Goal: Find specific page/section: Find specific page/section

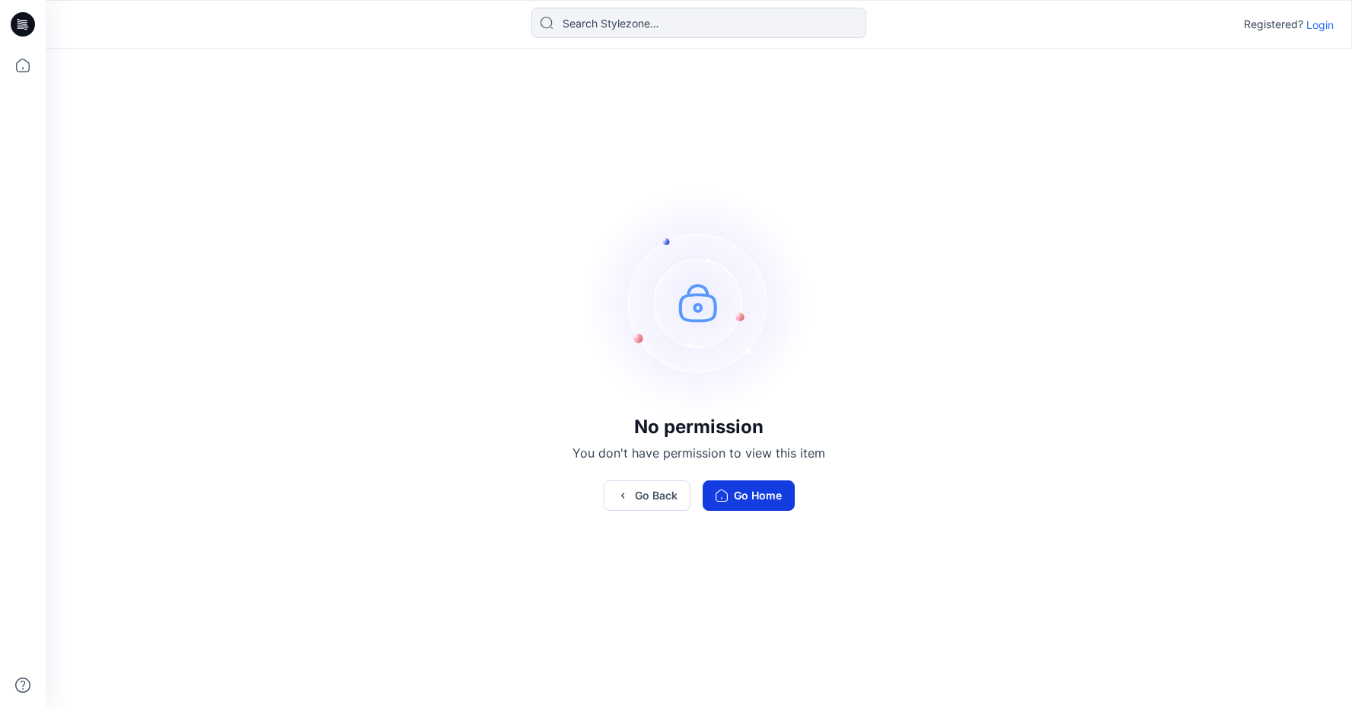
click at [730, 496] on button "Go Home" at bounding box center [749, 495] width 92 height 30
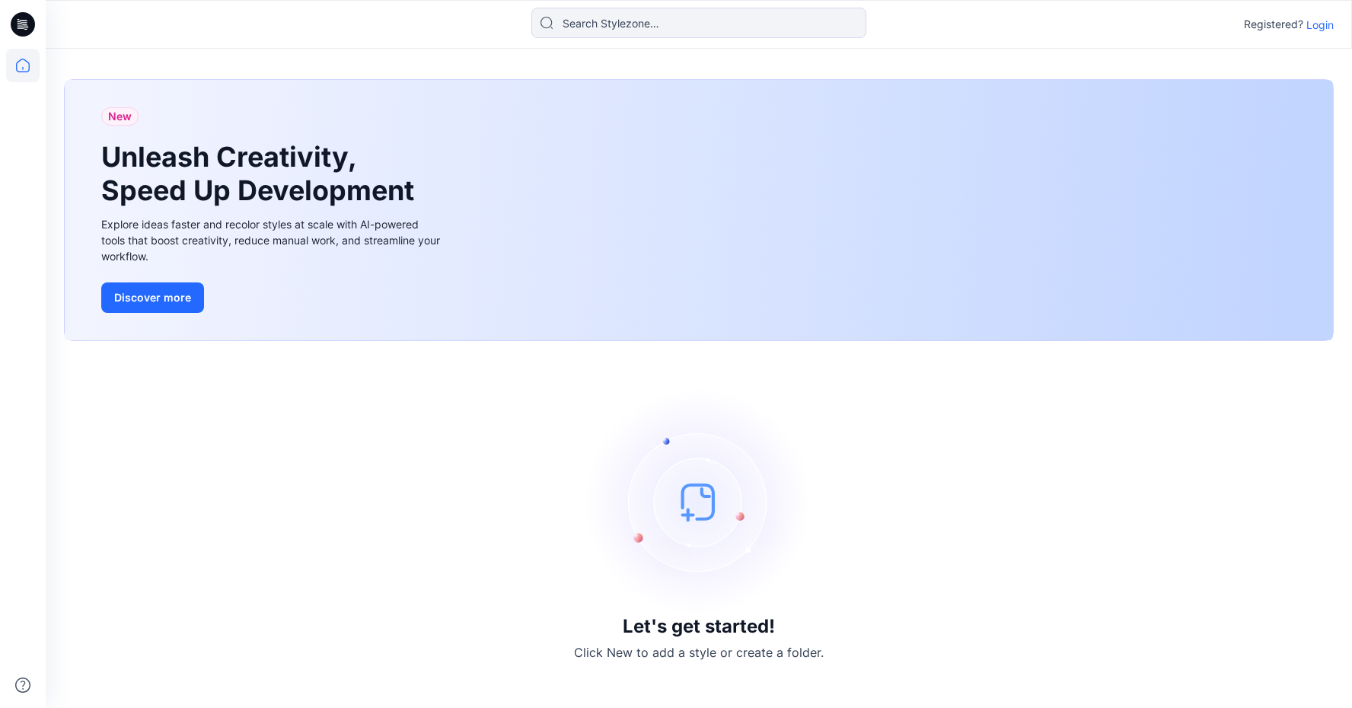
click at [1329, 25] on p "Login" at bounding box center [1320, 25] width 27 height 16
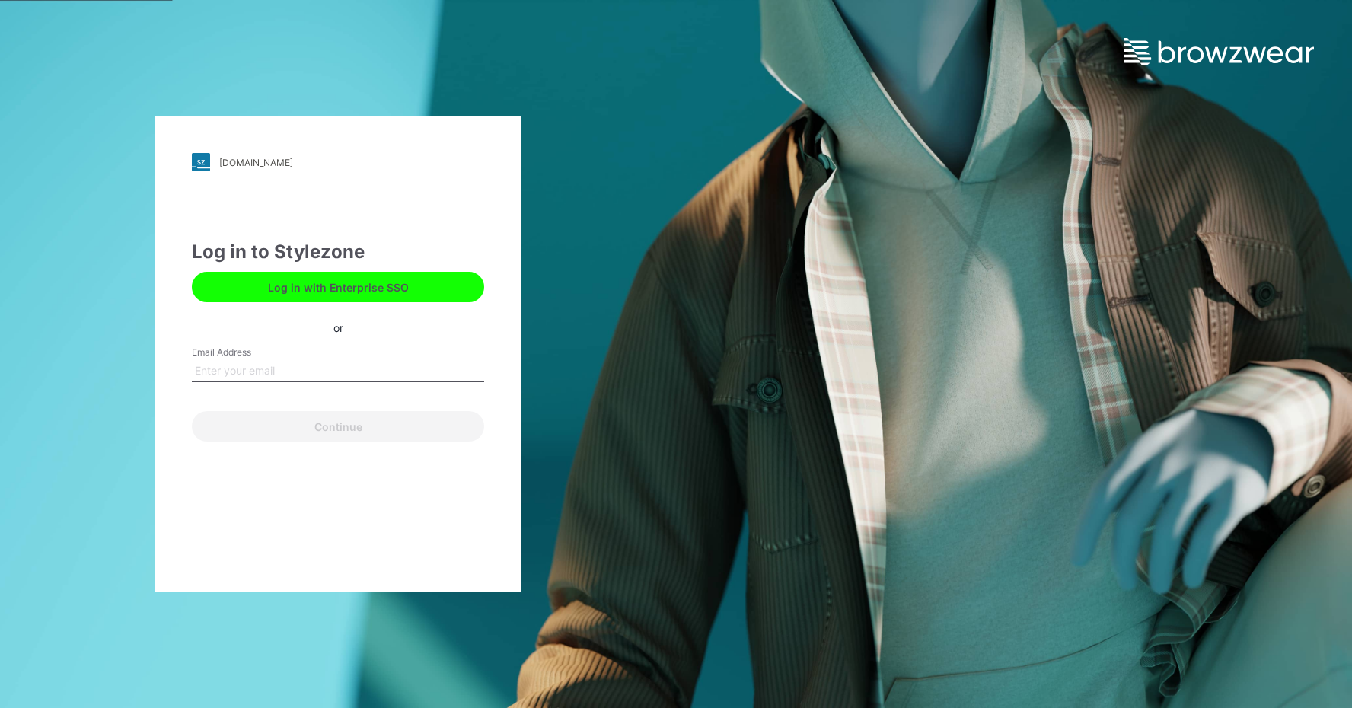
type input "[EMAIL_ADDRESS][DOMAIN_NAME]"
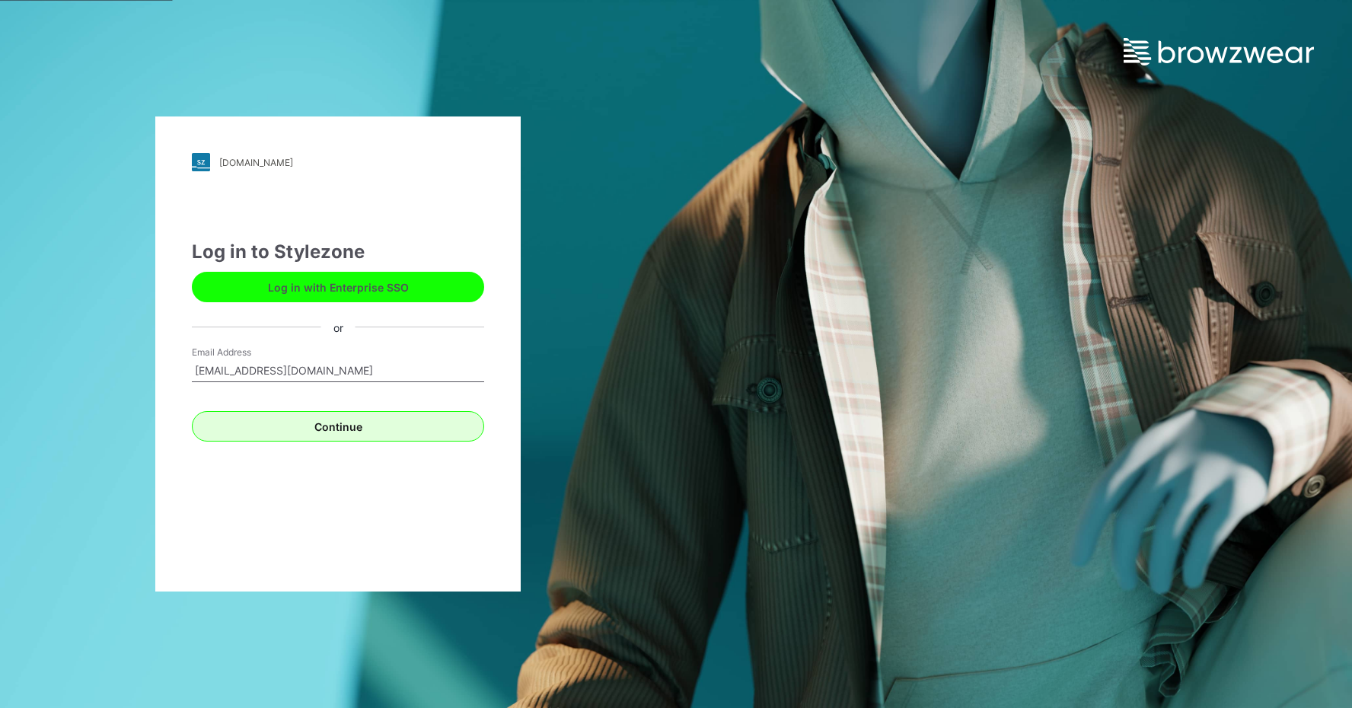
click at [348, 420] on button "Continue" at bounding box center [338, 426] width 292 height 30
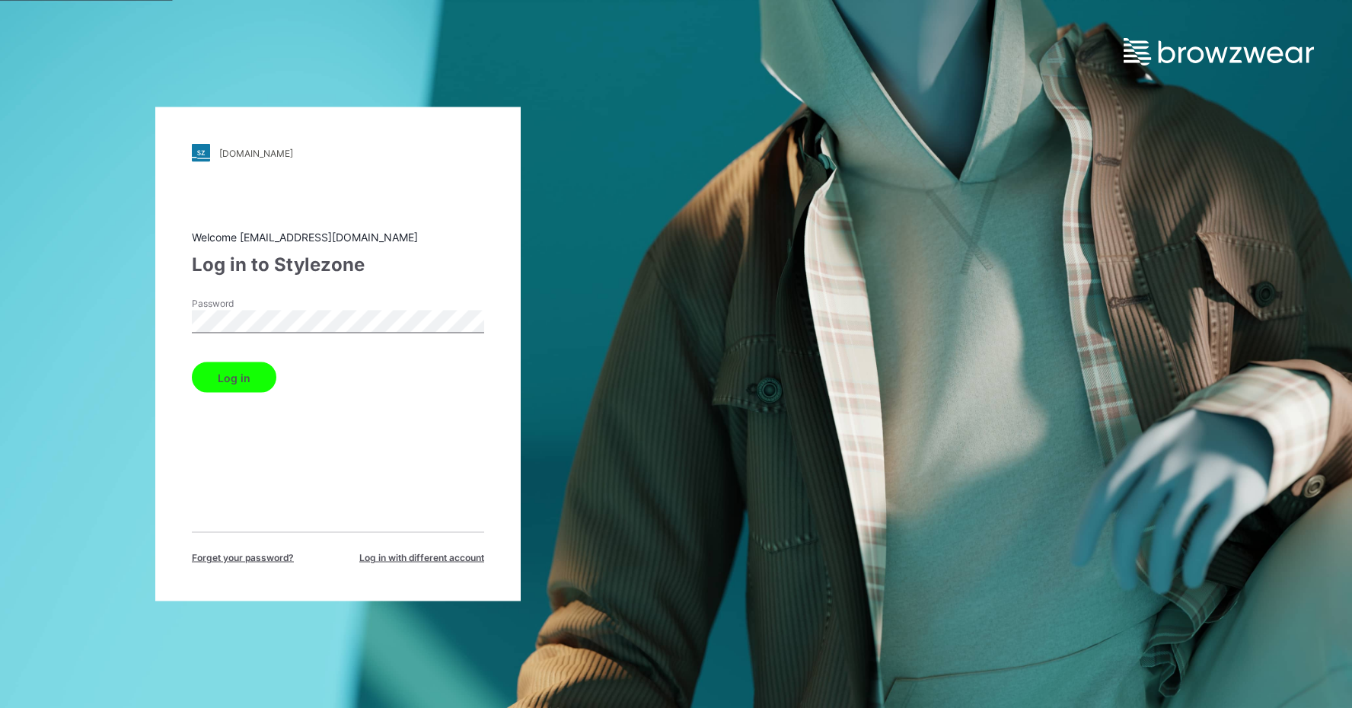
click at [241, 355] on form "Password Log in" at bounding box center [338, 345] width 292 height 96
click at [241, 368] on button "Log in" at bounding box center [234, 377] width 85 height 30
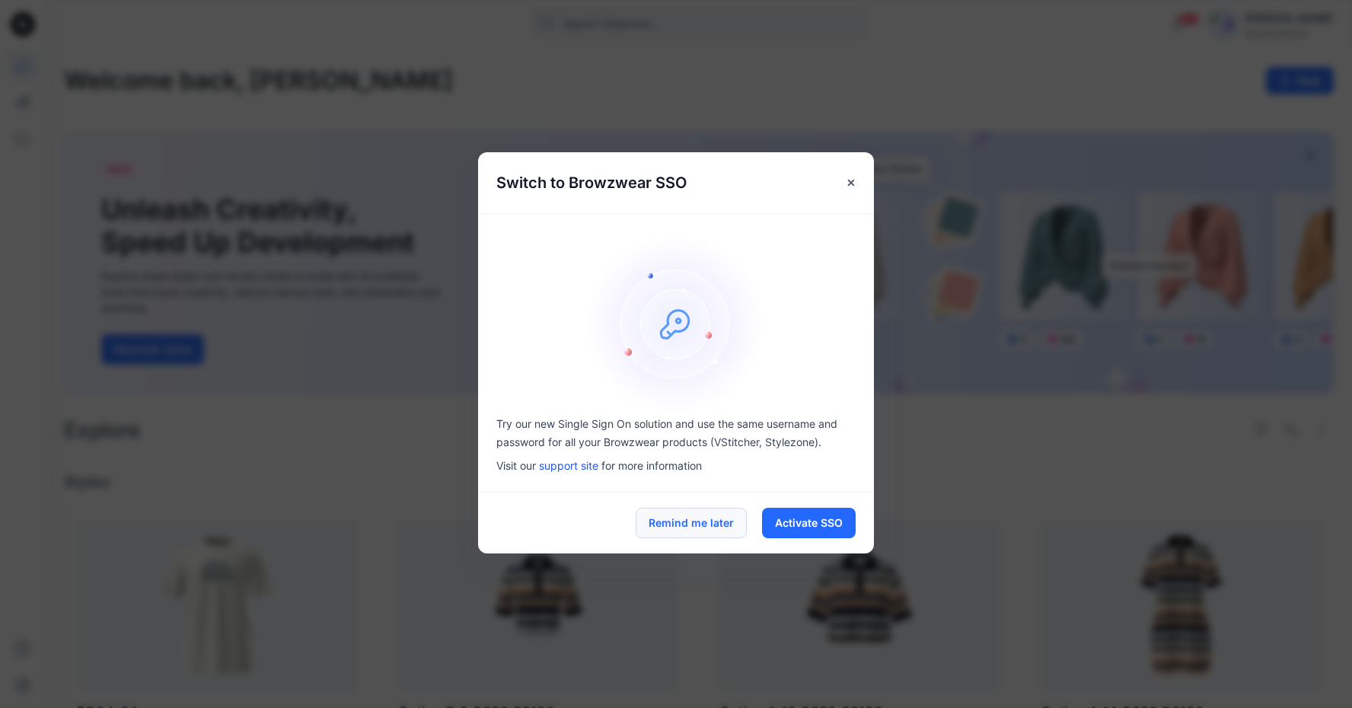
click at [685, 522] on button "Remind me later" at bounding box center [691, 523] width 111 height 30
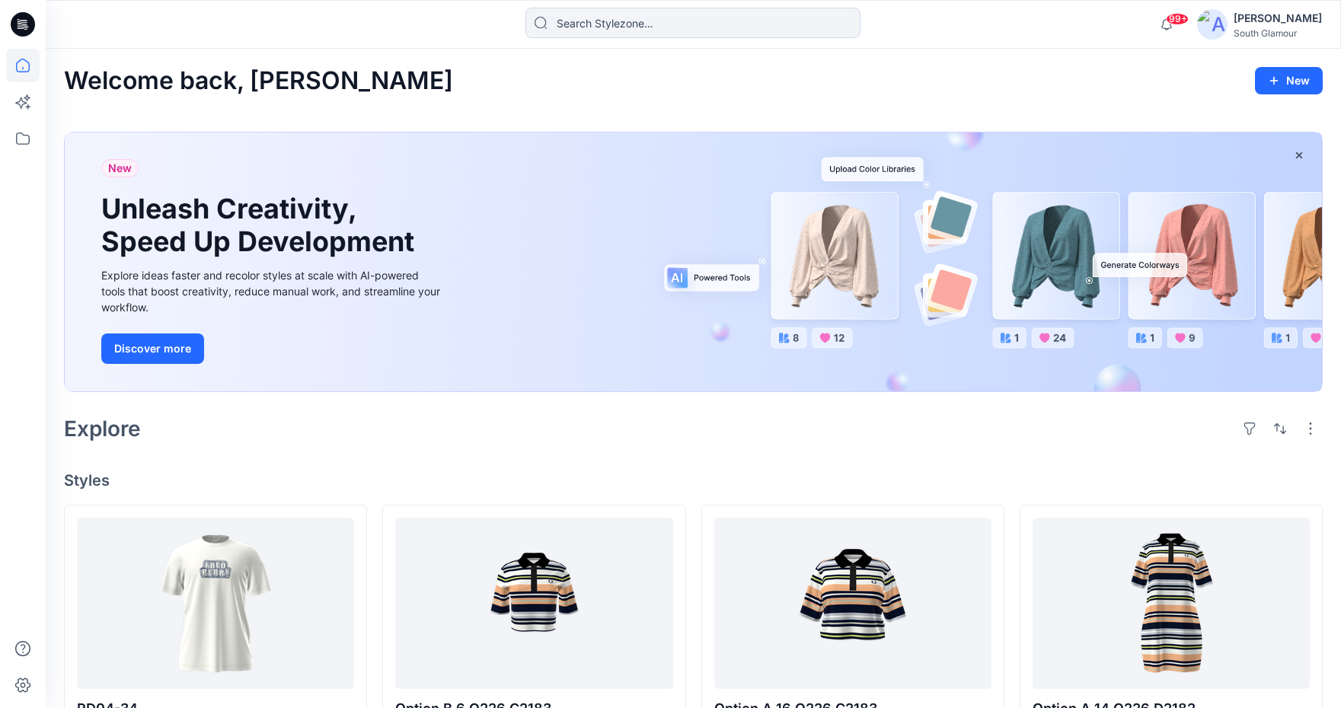
click at [452, 439] on div "Explore" at bounding box center [693, 428] width 1259 height 37
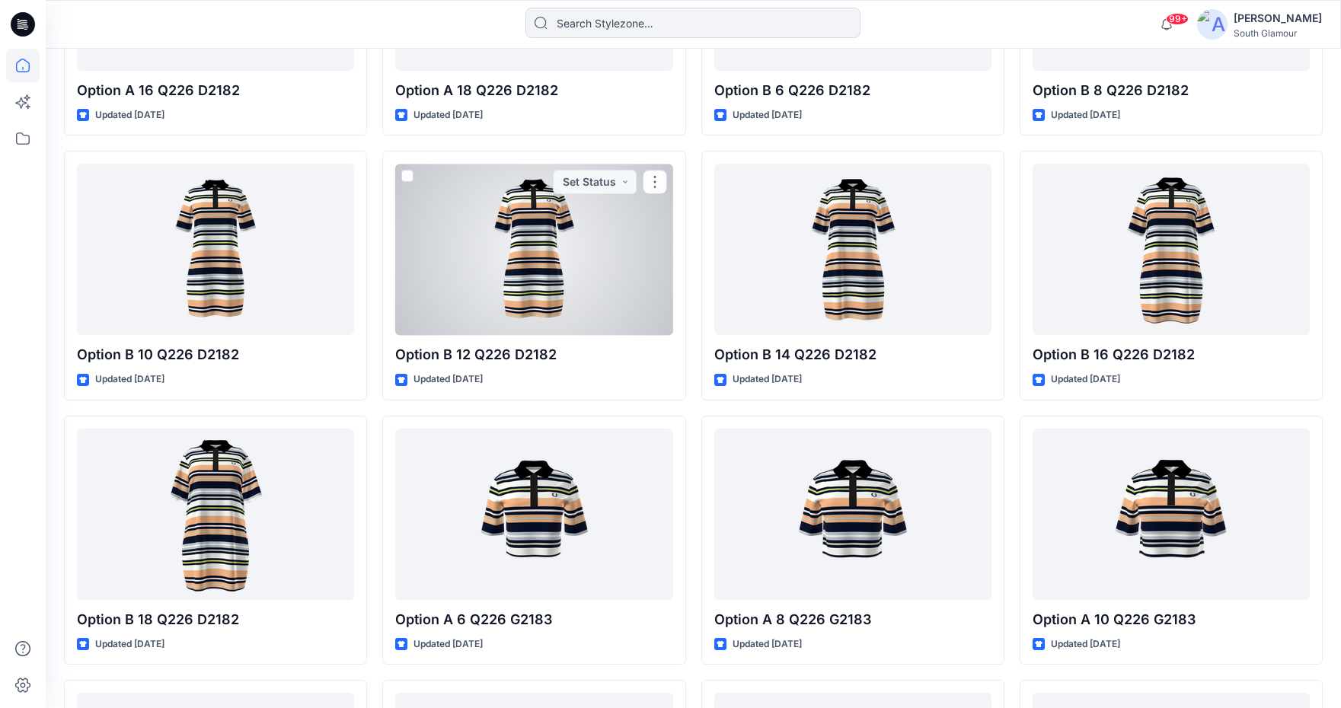
scroll to position [608, 0]
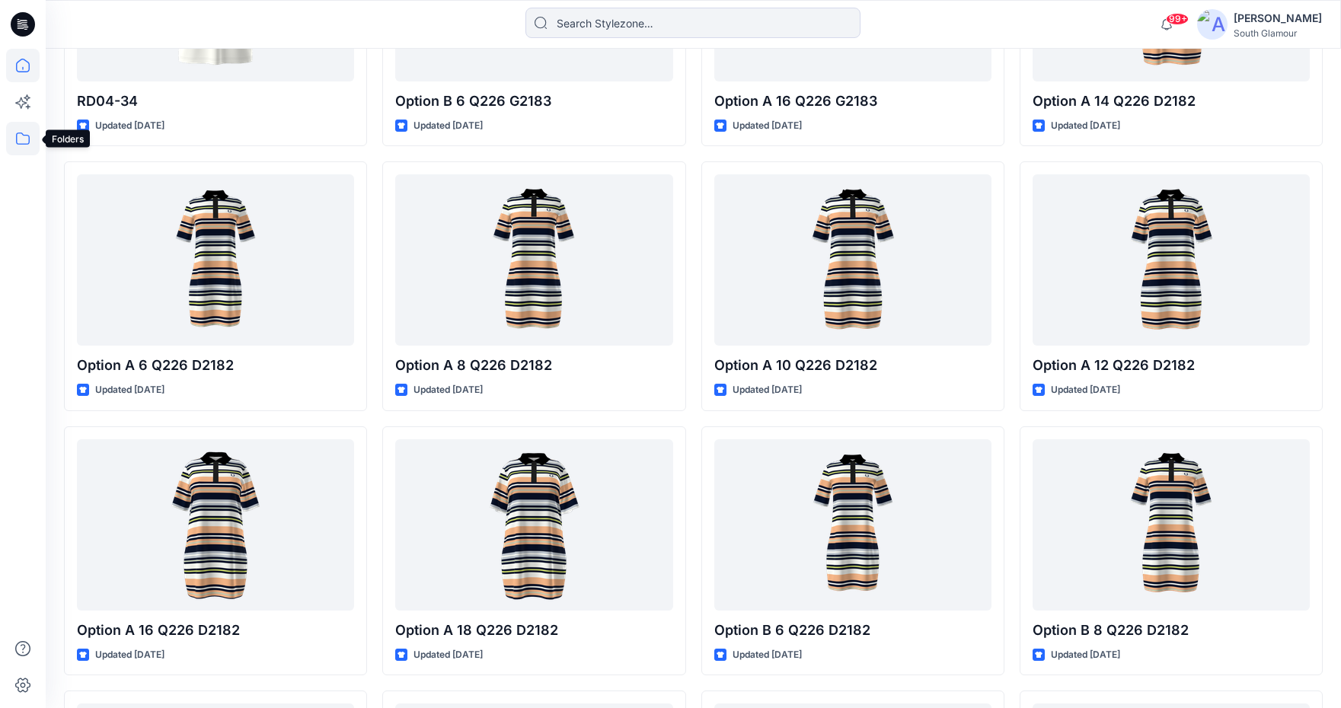
click at [24, 139] on icon at bounding box center [23, 139] width 34 height 34
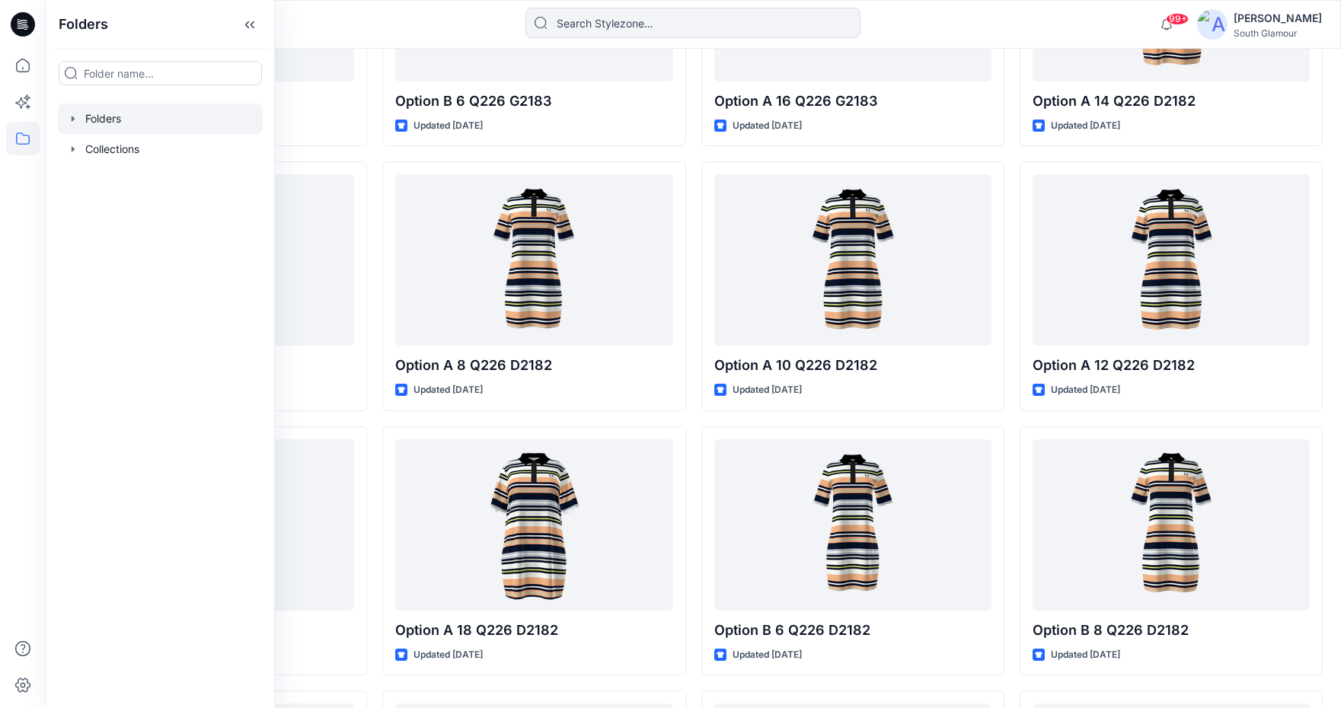
click at [109, 123] on div at bounding box center [160, 119] width 205 height 30
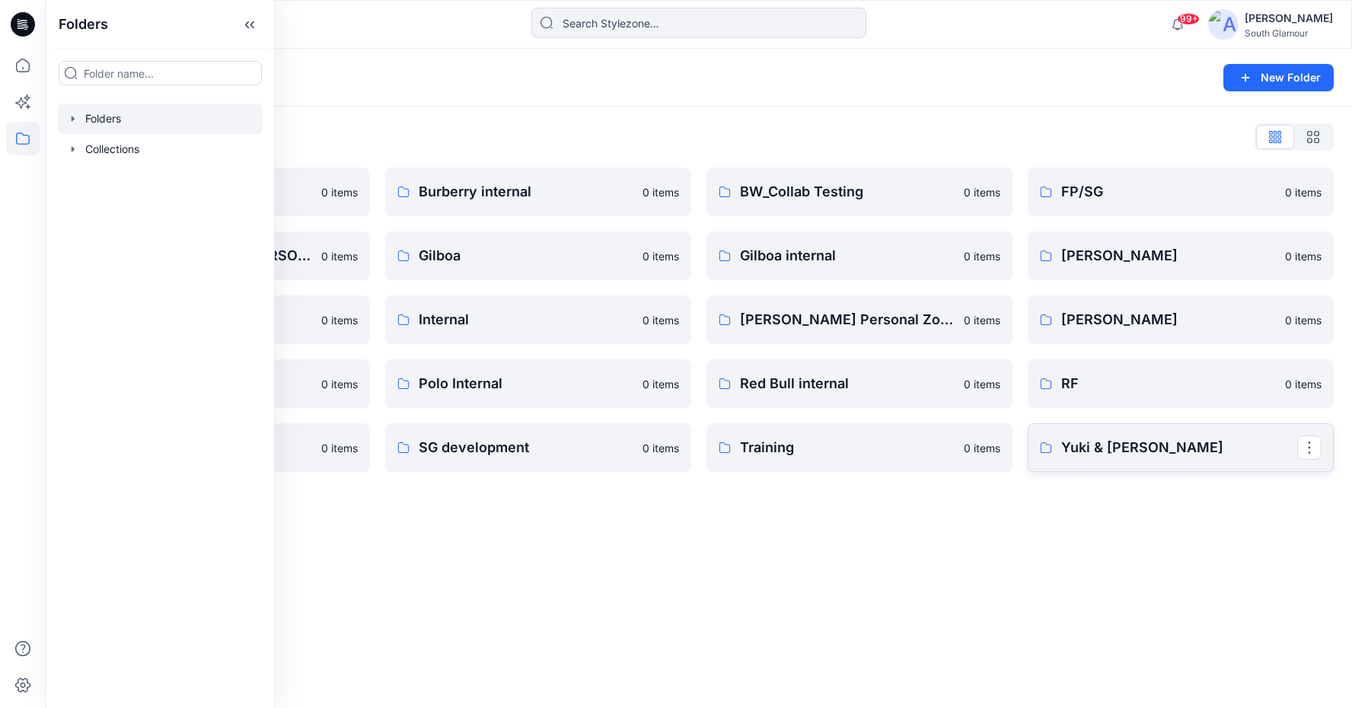
click at [1088, 447] on p "Yuki & [PERSON_NAME]" at bounding box center [1179, 447] width 236 height 21
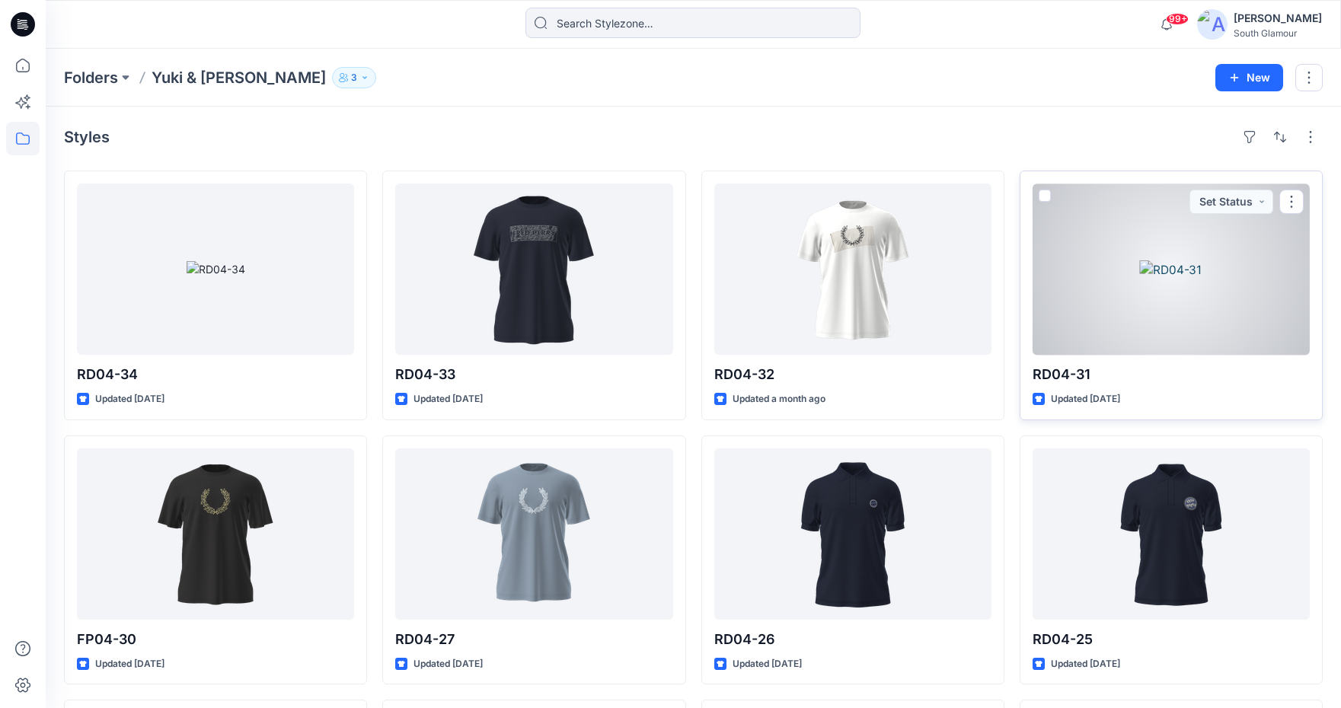
click at [1141, 266] on div at bounding box center [1170, 268] width 277 height 171
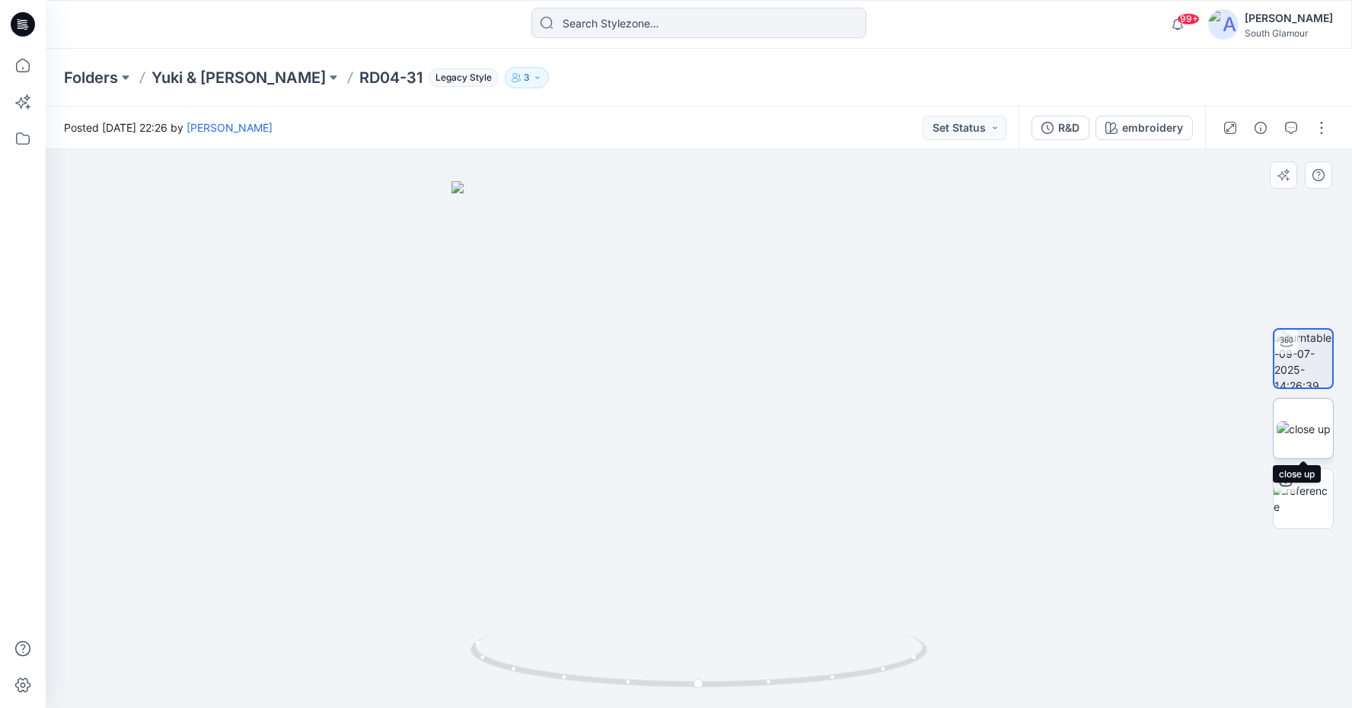
click at [1313, 437] on img at bounding box center [1304, 429] width 54 height 16
